Goal: Find specific page/section: Find specific page/section

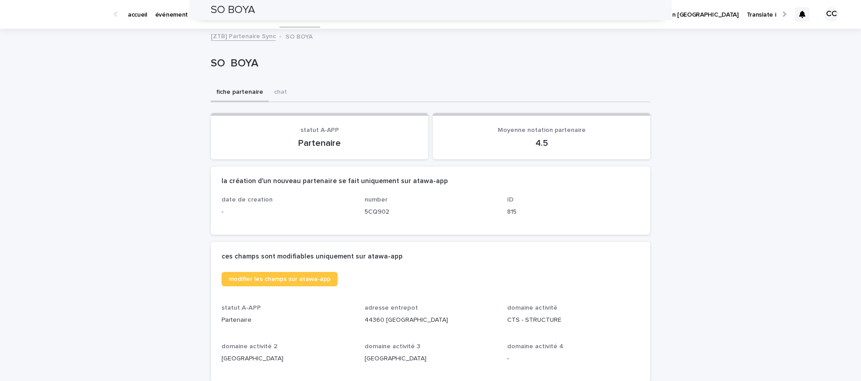
scroll to position [182, 0]
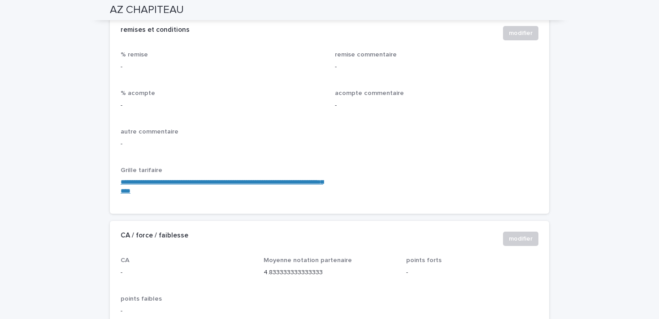
scroll to position [828, 0]
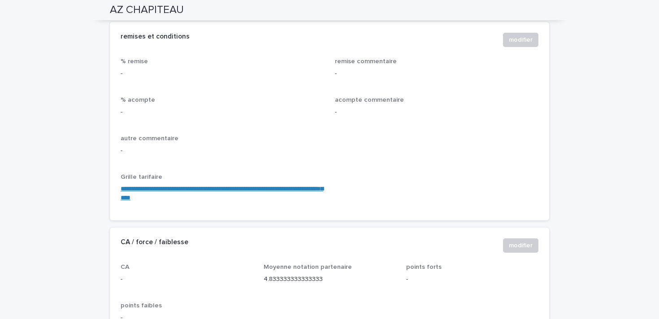
click at [204, 186] on link "**********" at bounding box center [222, 193] width 203 height 15
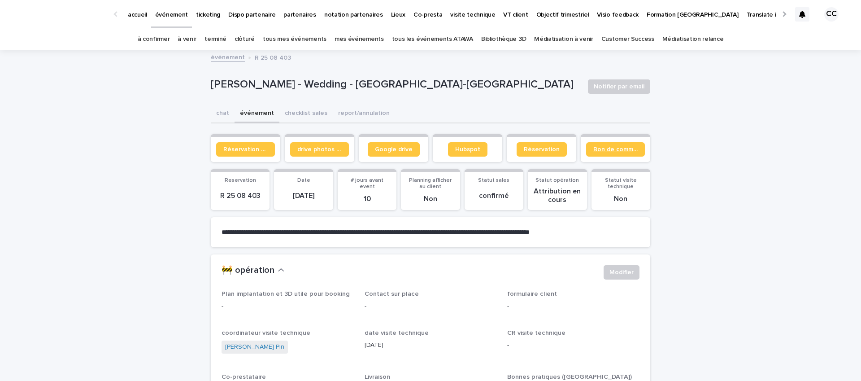
click at [618, 153] on link "Bon de commande" at bounding box center [615, 149] width 59 height 14
